Goal: Find specific page/section: Find specific page/section

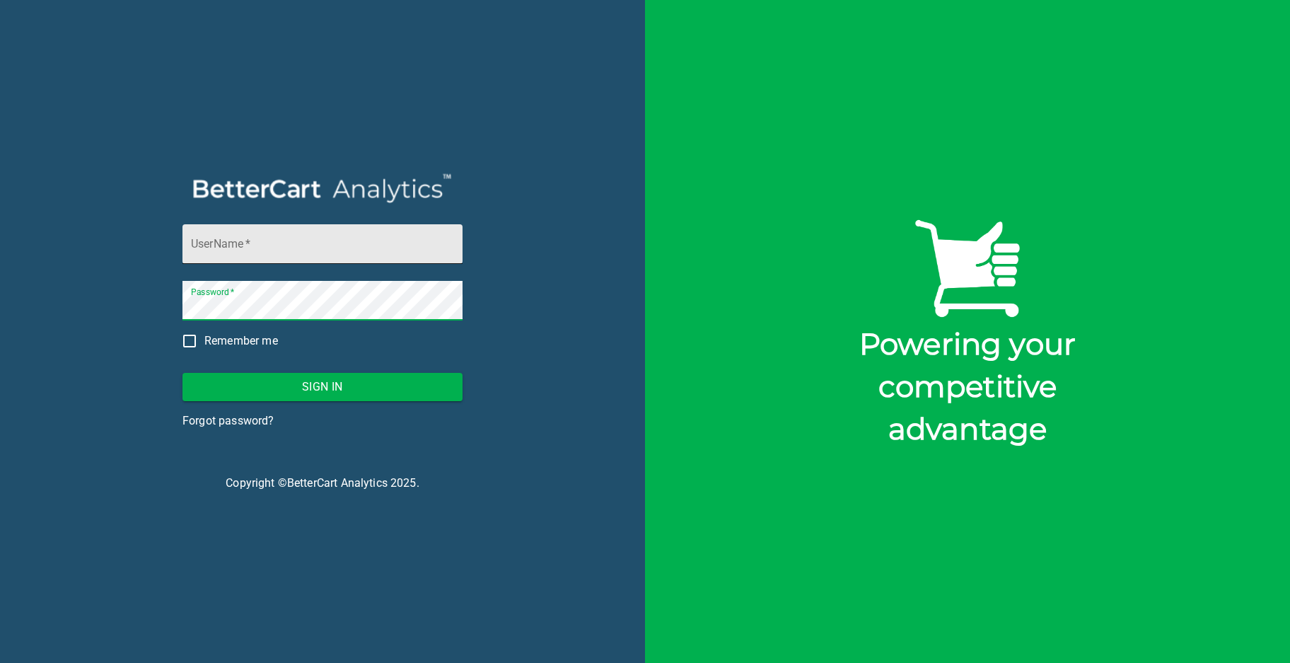
click at [201, 251] on input "UserName   *" at bounding box center [322, 244] width 280 height 40
type input "[PERSON_NAME][EMAIL_ADDRESS][DOMAIN_NAME]"
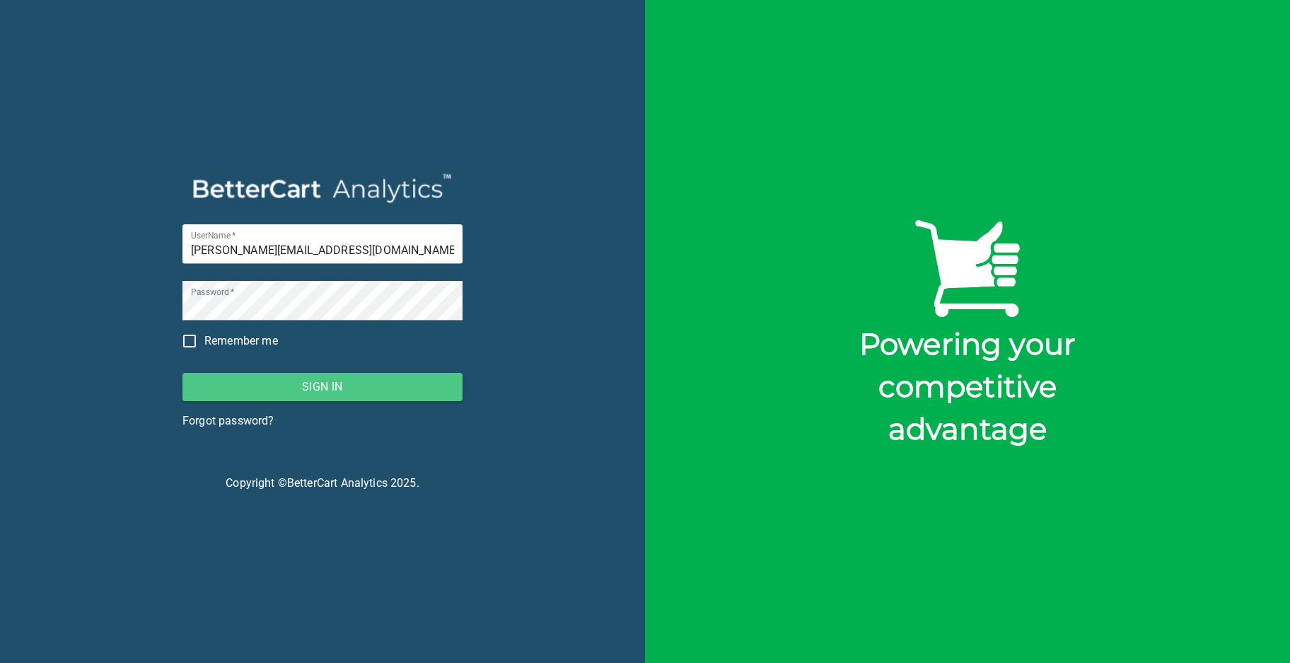
click at [330, 386] on span "Sign In" at bounding box center [322, 387] width 257 height 20
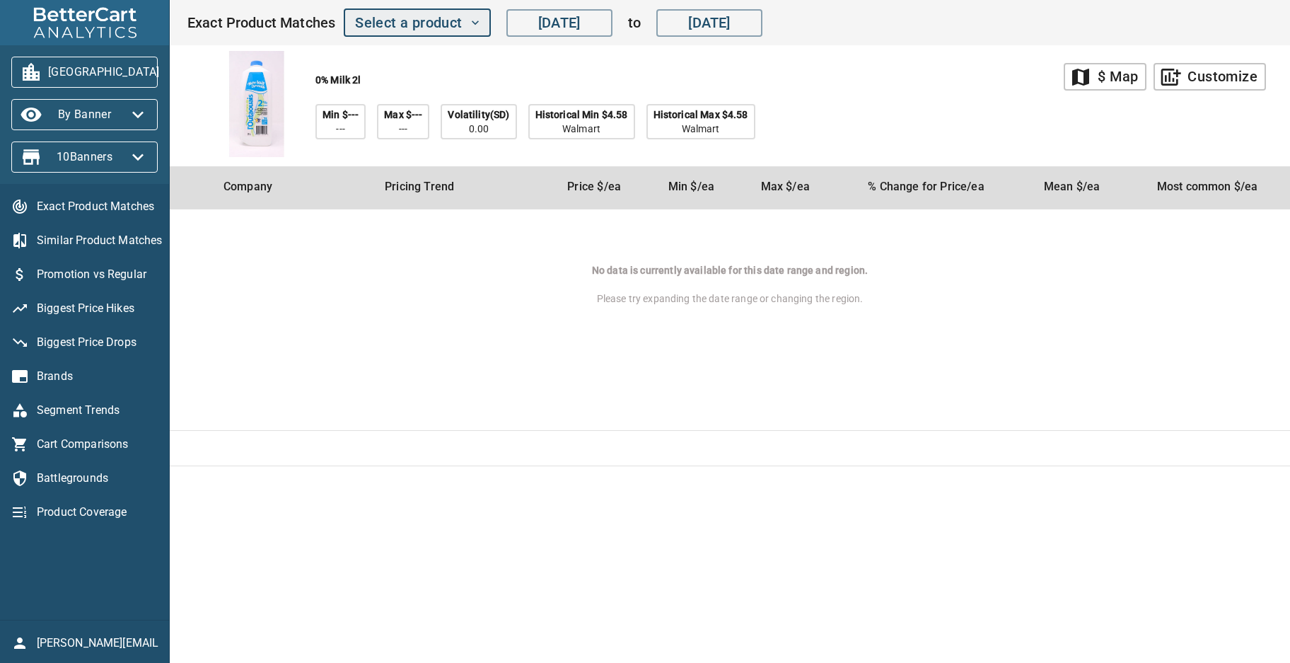
click at [476, 22] on icon "button" at bounding box center [475, 23] width 14 height 14
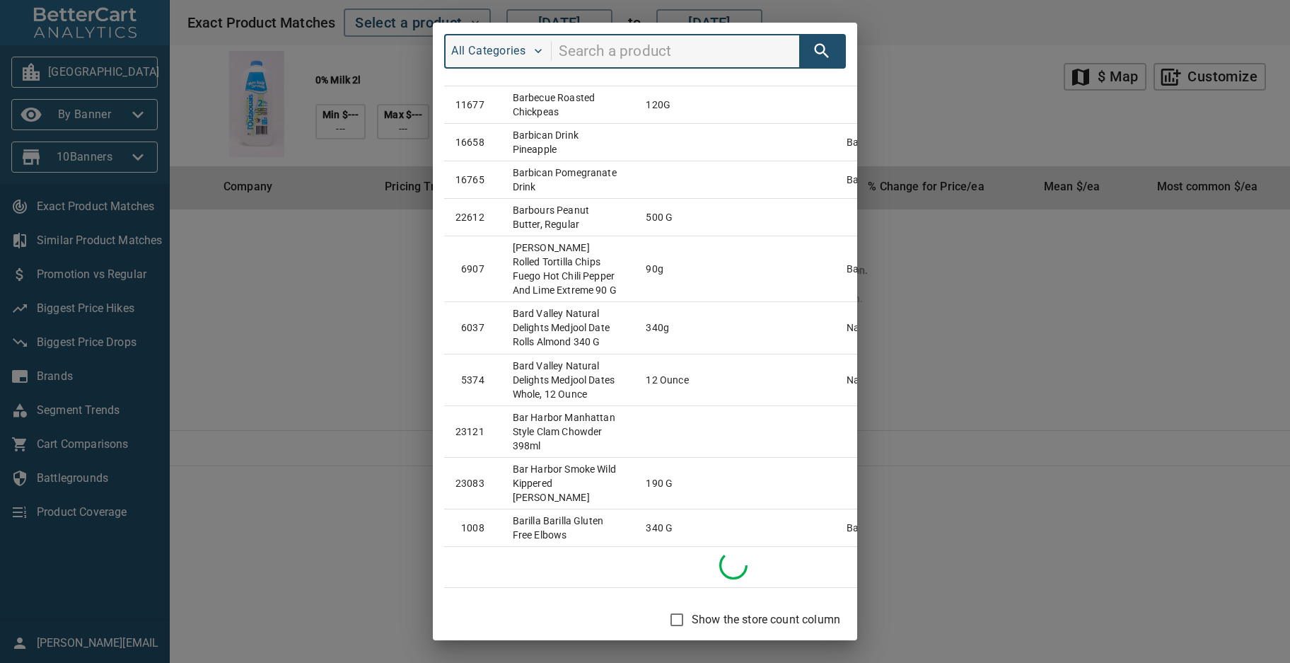
scroll to position [67013, 0]
click at [1023, 353] on div "All Categories #ID Product Size Brand 52024 0% milk 2l 22161 100% Pure Maple Sy…" at bounding box center [645, 331] width 1290 height 663
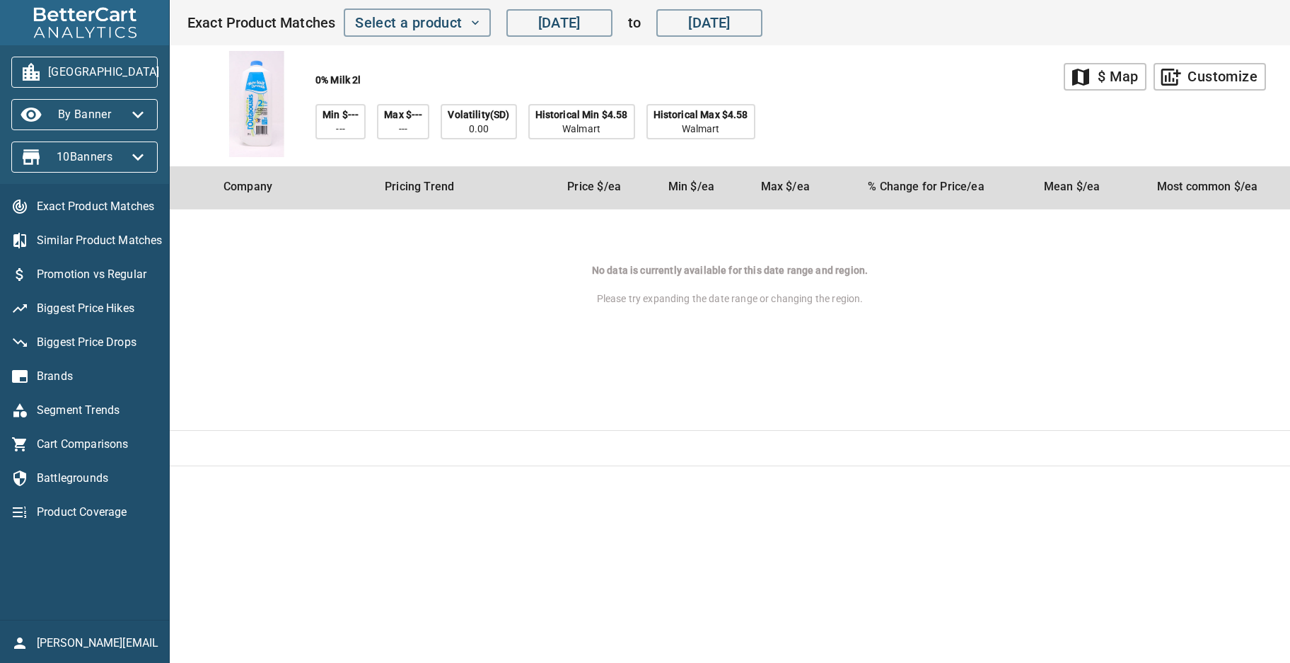
scroll to position [2179, 0]
click at [476, 22] on icon "button" at bounding box center [475, 23] width 14 height 14
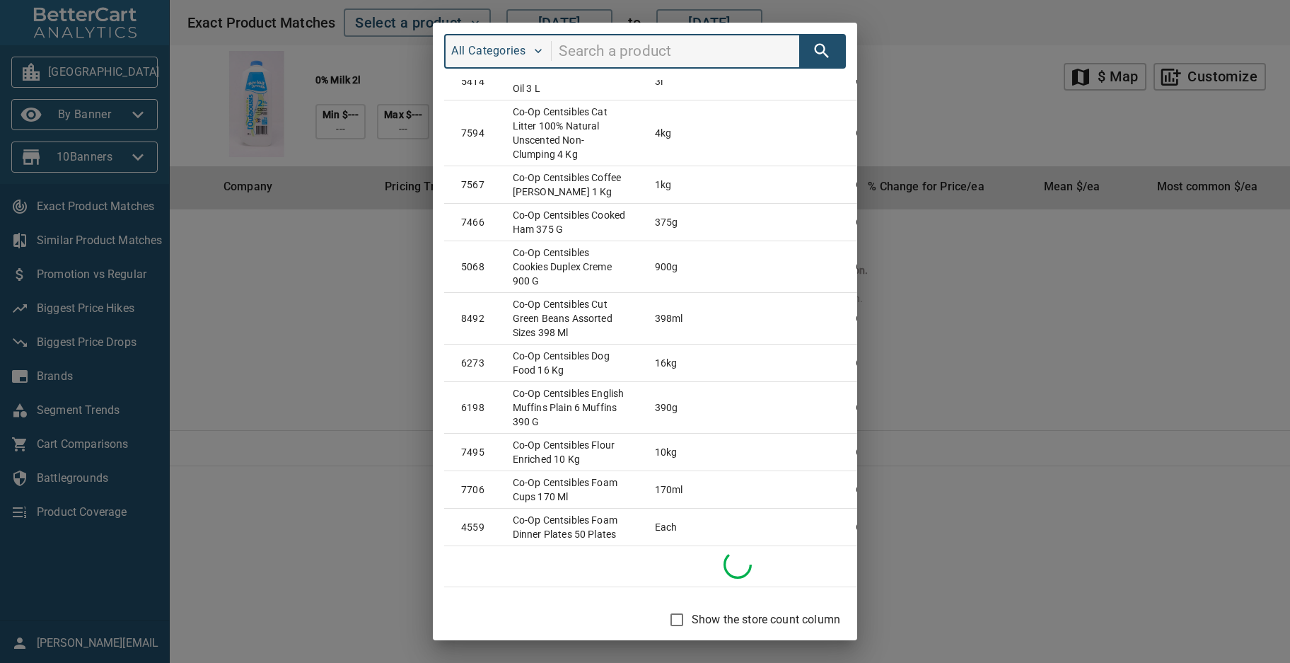
scroll to position [212300, 0]
click at [944, 89] on div "All Categories #ID Product Size Brand 52024 0% milk 2l 22161 100% Pure Maple Sy…" at bounding box center [645, 331] width 1290 height 663
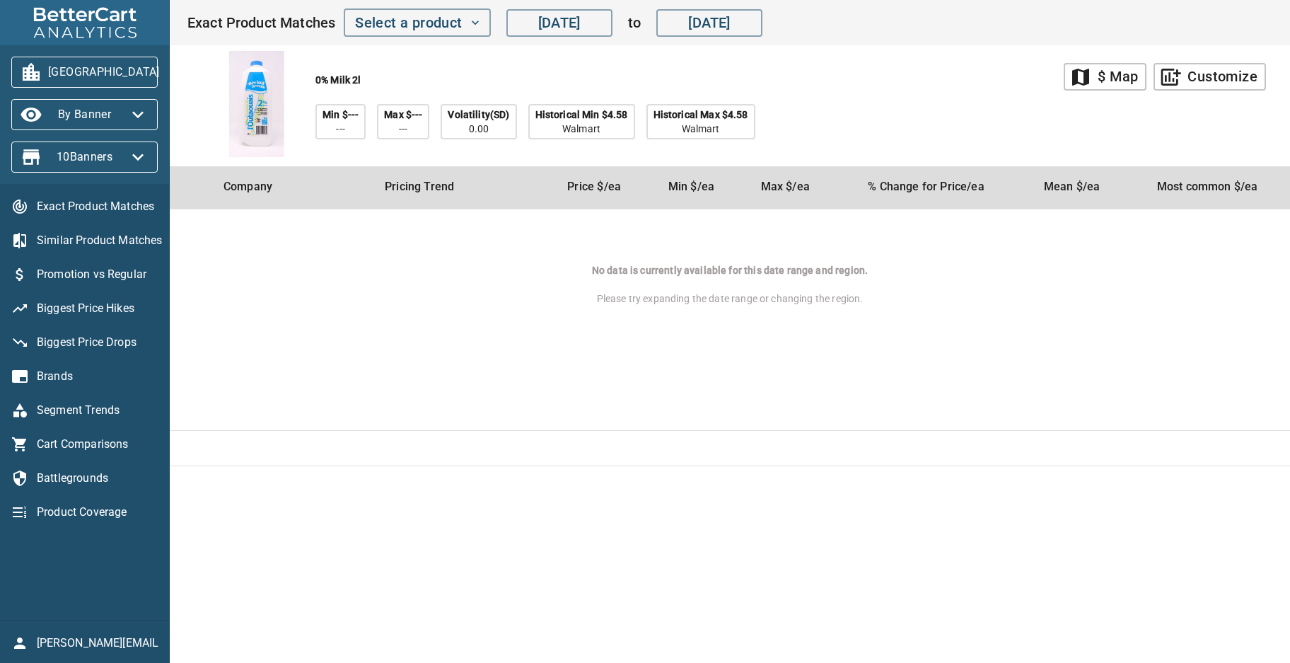
scroll to position [0, 0]
click at [627, 396] on td "No data is currently available for this date range and region. Please try expan…" at bounding box center [730, 319] width 1120 height 221
